Goal: Task Accomplishment & Management: Complete application form

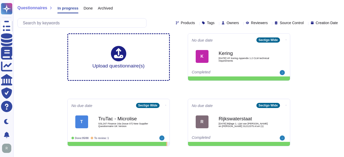
scroll to position [26, 0]
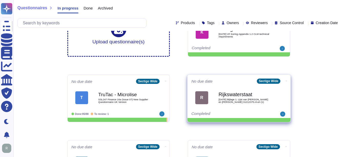
click at [238, 92] on b "Rijkswaterstaat" at bounding box center [245, 94] width 52 height 5
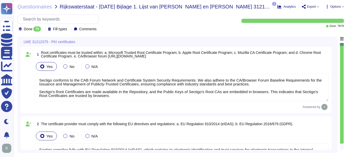
type textarea "Sectigo conforms to the CAB Forum Network and Certificate System Security Requi…"
type textarea "Sectigo complies fully with EU Regulation 910/2014 (eIDAS), which pertains to e…"
type textarea "Sectigo complies with the following standards: 1. WebTrust Standards 2. SOC 2 3…"
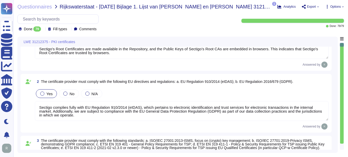
type textarea "We utilize TLS 1.2 or higher for all data in transit, ensuring compliance with …"
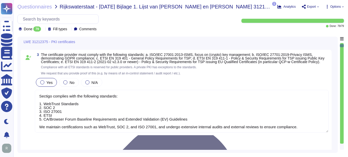
type textarea "We maintain ISO 27001 certification, along with other certifications such as SO…"
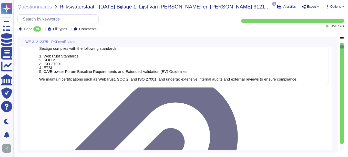
type textarea "Your enterprise sales representative will share the details."
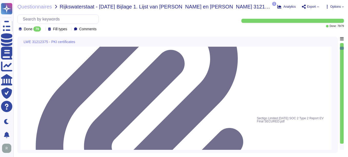
type textarea "Your enterprise sales representative will share the details."
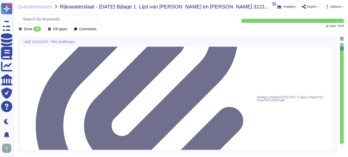
scroll to position [282, 0]
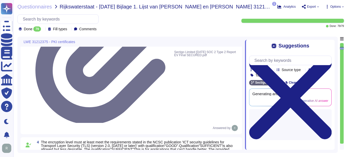
type textarea "Your enterprise sales representative will share the details."
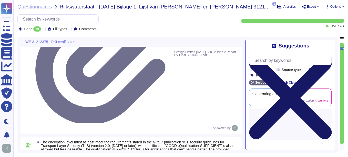
click at [327, 46] on icon at bounding box center [290, 98] width 83 height 110
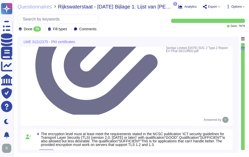
drag, startPoint x: 42, startPoint y: 88, endPoint x: 201, endPoint y: 90, distance: 159.8
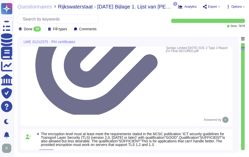
drag, startPoint x: 43, startPoint y: 88, endPoint x: 190, endPoint y: 88, distance: 147.2
